Goal: Task Accomplishment & Management: Use online tool/utility

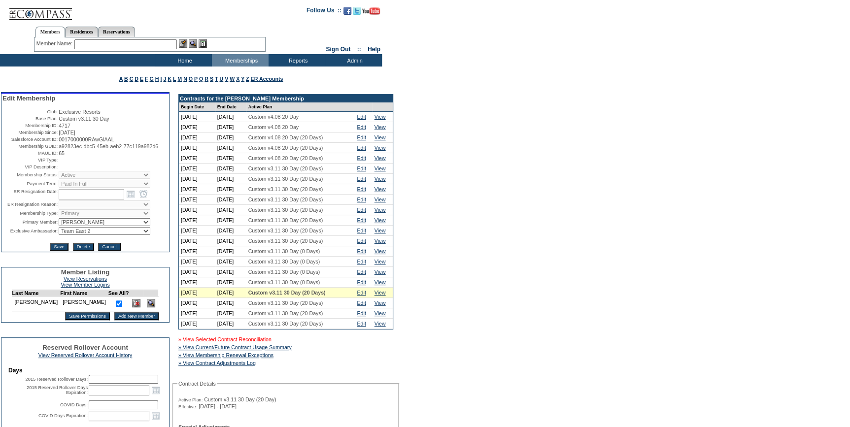
click at [270, 343] on link "» View Selected Contract Reconciliation" at bounding box center [224, 340] width 93 height 6
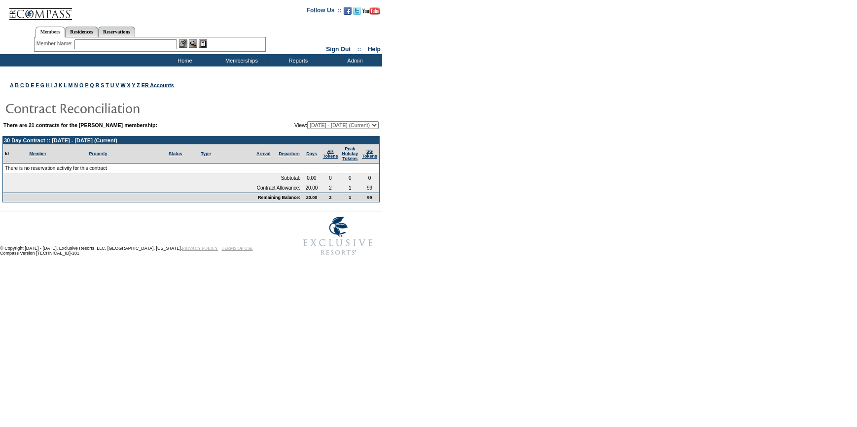
click at [102, 44] on input "text" at bounding box center [125, 44] width 103 height 10
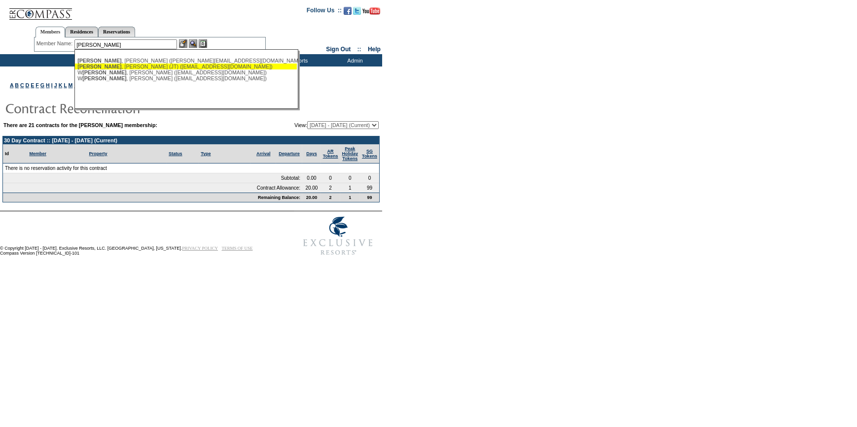
drag, startPoint x: 117, startPoint y: 66, endPoint x: 146, endPoint y: 60, distance: 29.8
click at [116, 67] on div "Atkins , John (JT) (jta@cyprs.com)" at bounding box center [185, 67] width 217 height 6
type input "Atkins, John (JT) (jta@cyprs.com)"
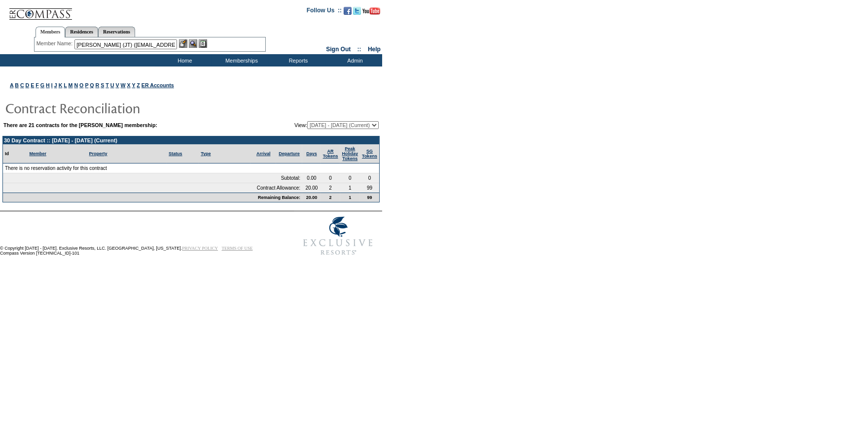
click at [181, 44] on img at bounding box center [183, 43] width 8 height 8
